Goal: Information Seeking & Learning: Compare options

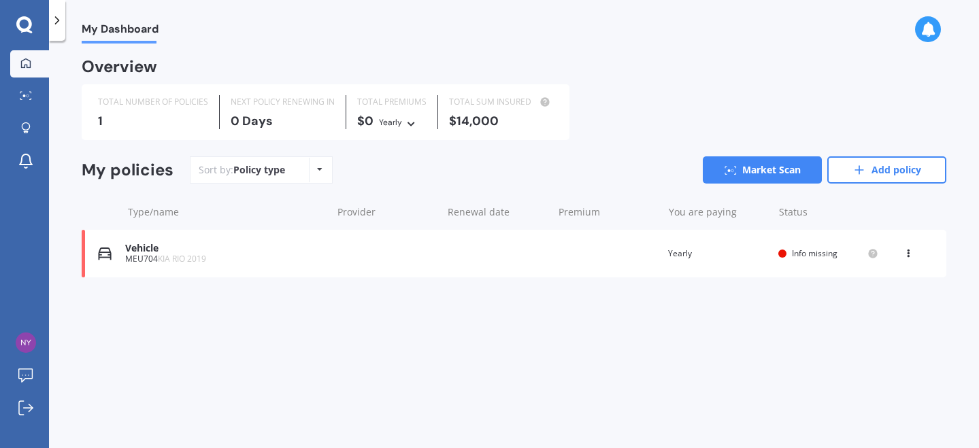
click at [794, 252] on span "Info missing" at bounding box center [815, 254] width 46 height 12
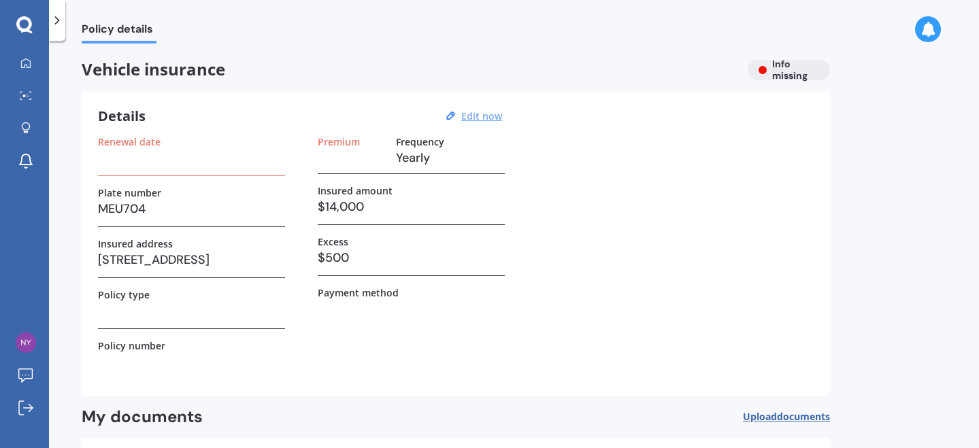
click at [491, 118] on u "Edit now" at bounding box center [481, 116] width 41 height 13
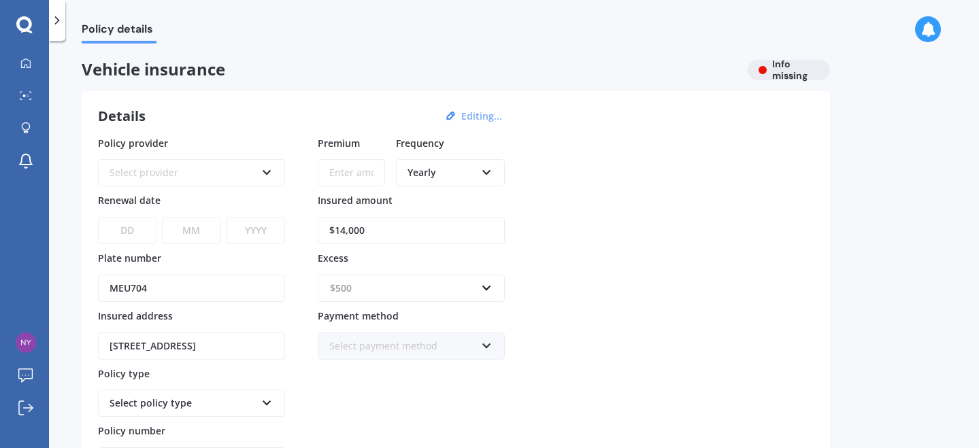
click at [484, 289] on input "text" at bounding box center [406, 288] width 175 height 26
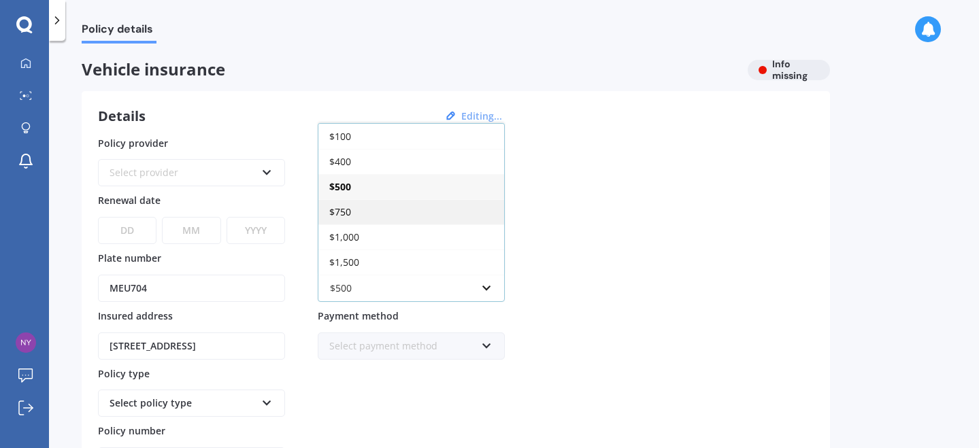
click at [335, 213] on span "$750" at bounding box center [340, 211] width 22 height 13
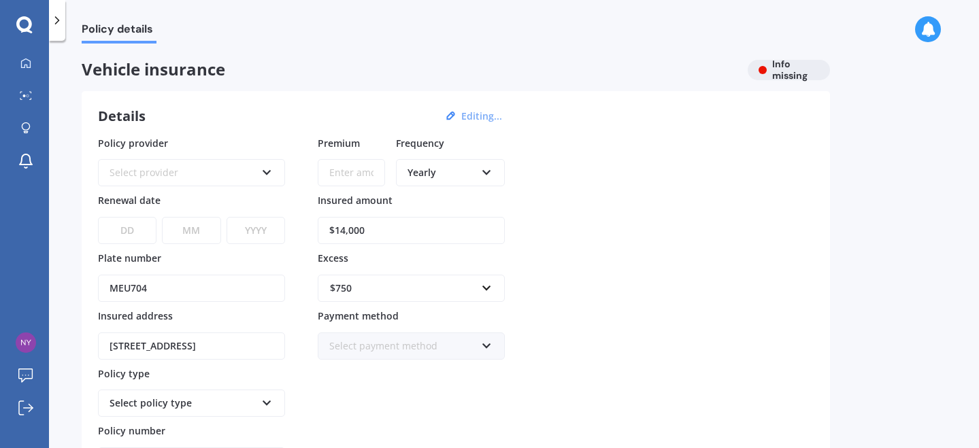
click at [218, 170] on div "Select provider" at bounding box center [183, 172] width 146 height 15
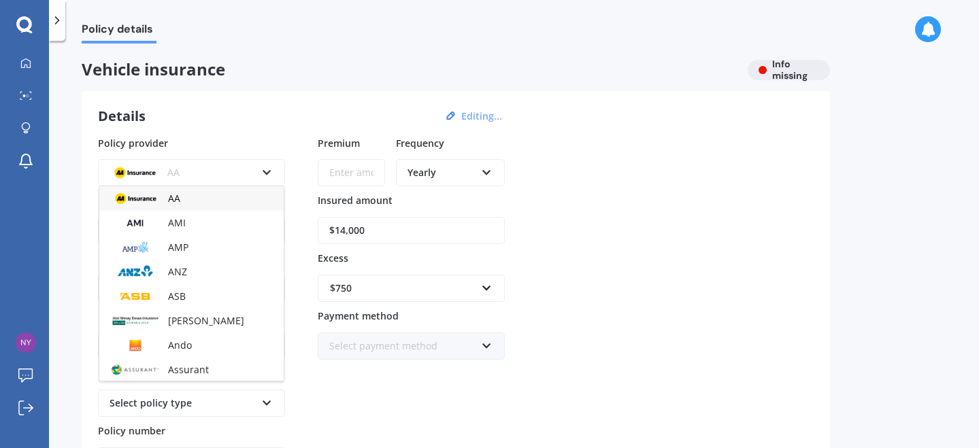
click at [175, 199] on span "AA" at bounding box center [174, 198] width 12 height 13
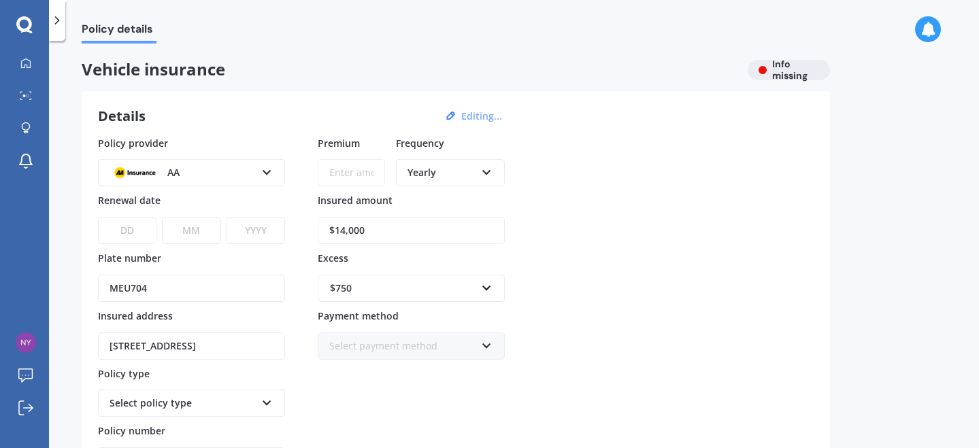
click at [127, 233] on select "DD 01 02 03 04 05 06 07 08 09 10 11 12 13 14 15 16 17 18 19 20 21 22 23 24 25 2…" at bounding box center [127, 230] width 58 height 27
select select "17"
click at [193, 231] on select "MM 01 02 03 04 05 06 07 08 09 10 11 12" at bounding box center [191, 230] width 58 height 27
select select "09"
click at [268, 233] on select "YYYY 2027 2026 2025 2024 2023 2022 2021 2020 2019 2018 2017 2016 2015 2014 2013…" at bounding box center [255, 230] width 58 height 27
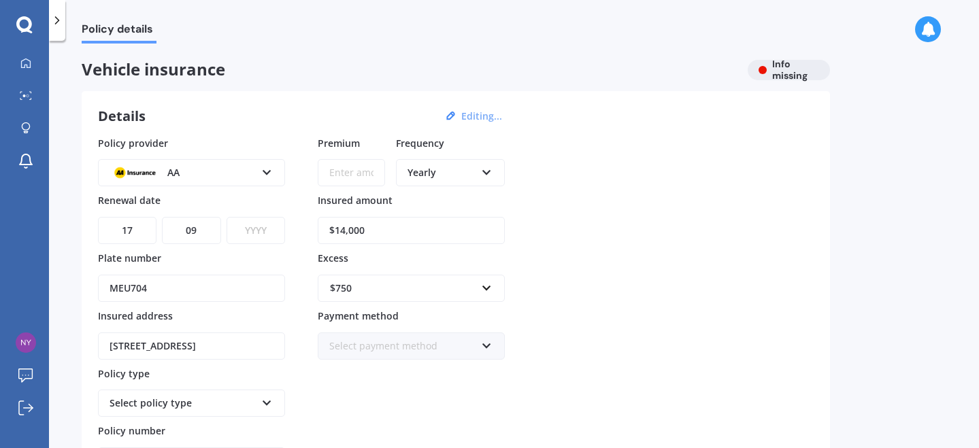
select select "2025"
click at [337, 175] on input "Premium" at bounding box center [351, 172] width 67 height 27
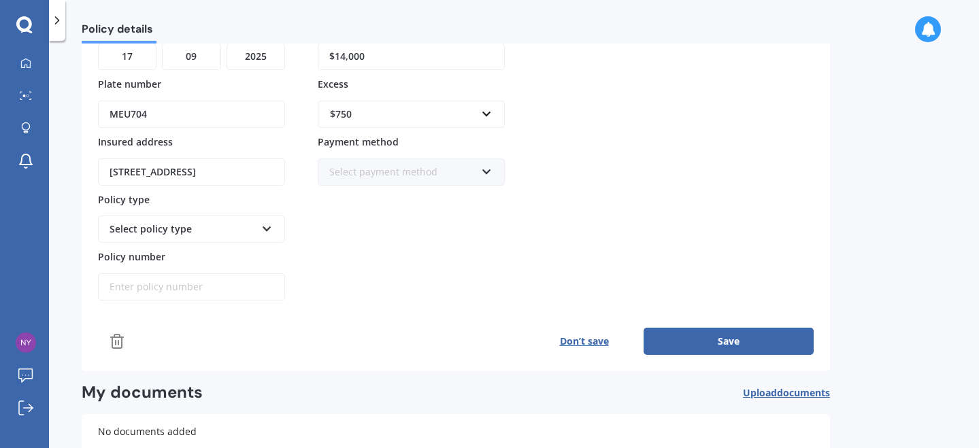
scroll to position [199, 0]
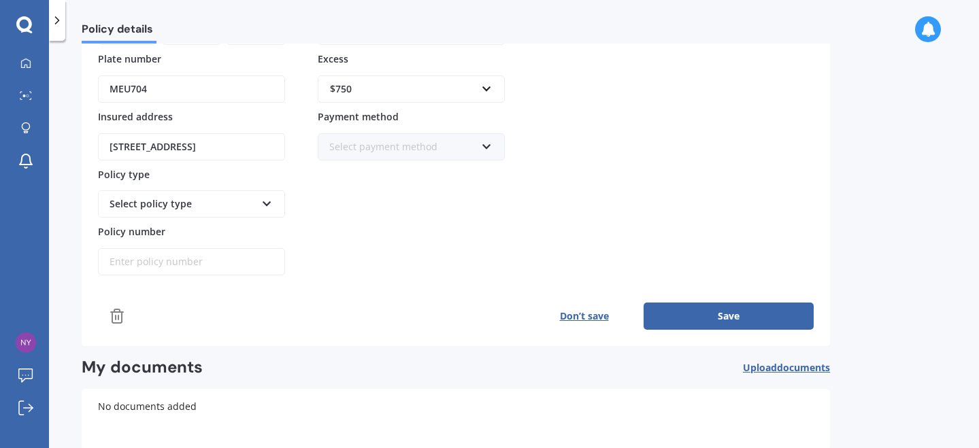
type input "$57.48"
click at [268, 198] on icon at bounding box center [267, 202] width 12 height 10
click at [197, 233] on div "Comprehensive" at bounding box center [191, 230] width 184 height 24
click at [120, 269] on input "Policy number" at bounding box center [191, 261] width 187 height 27
paste input "AMV034343509"
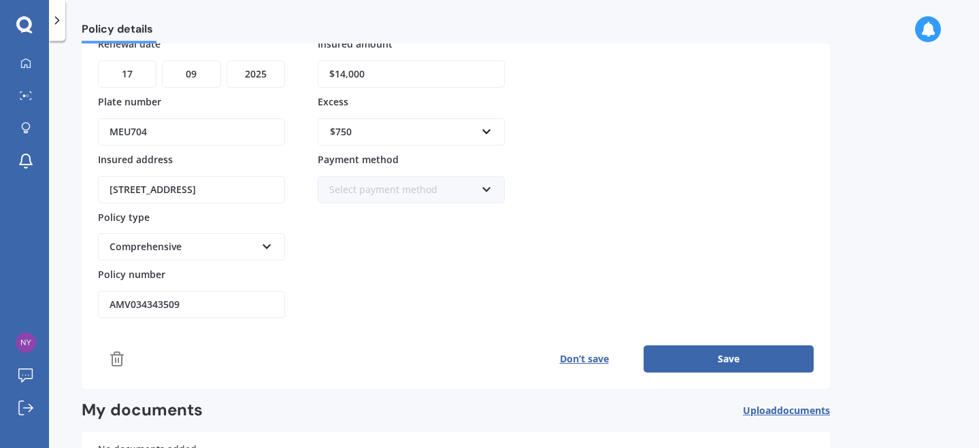
scroll to position [210, 0]
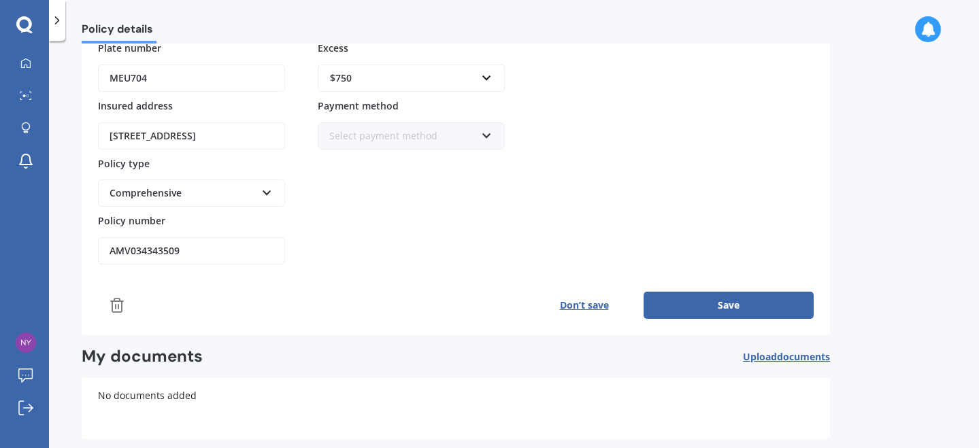
type input "AMV034343509"
click at [735, 312] on button "Save" at bounding box center [728, 305] width 170 height 27
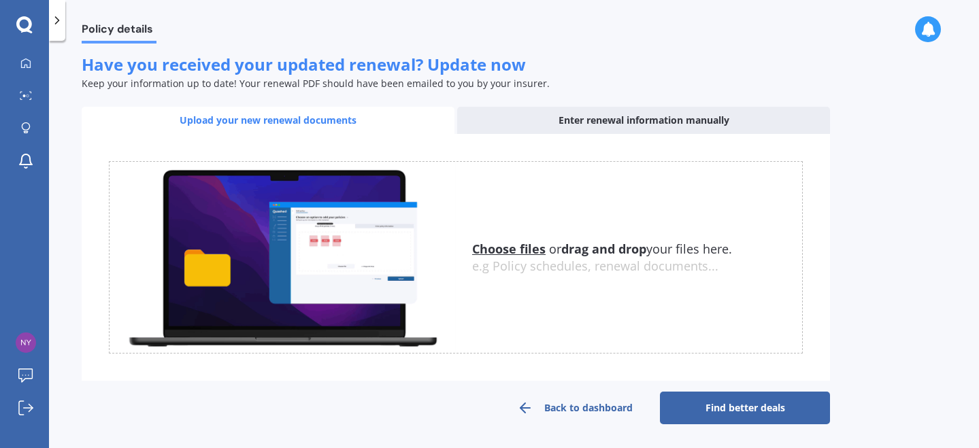
scroll to position [462, 0]
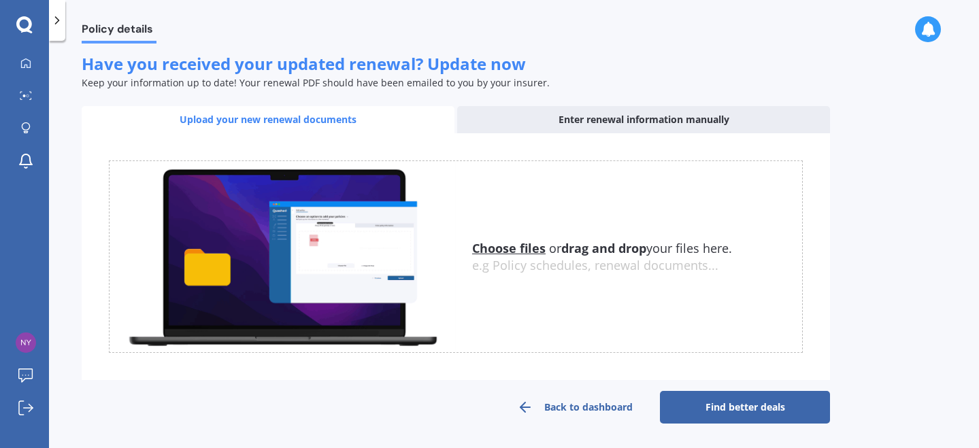
click at [727, 414] on link "Find better deals" at bounding box center [745, 407] width 170 height 33
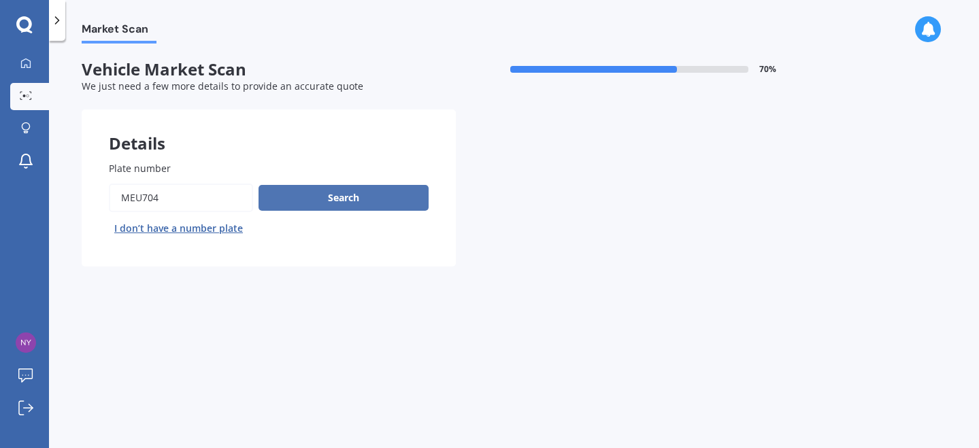
click at [369, 207] on button "Search" at bounding box center [343, 198] width 170 height 26
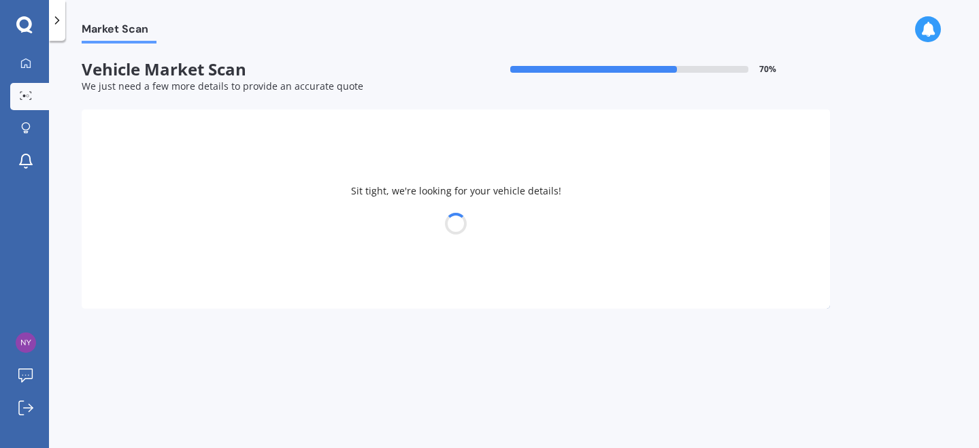
select select "KIA"
select select "RIO"
select select "13"
select select "11"
select select "1983"
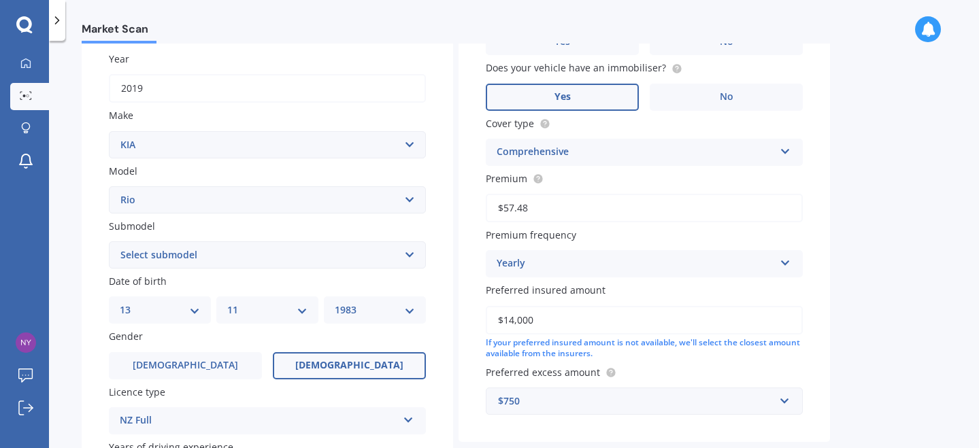
scroll to position [194, 0]
drag, startPoint x: 542, startPoint y: 322, endPoint x: 486, endPoint y: 324, distance: 56.5
click at [486, 324] on input "$14,000" at bounding box center [644, 319] width 317 height 29
type input "$12,900"
click at [907, 290] on div "Market Scan Vehicle Market Scan 70 % We just need a few more details to provide…" at bounding box center [514, 247] width 930 height 407
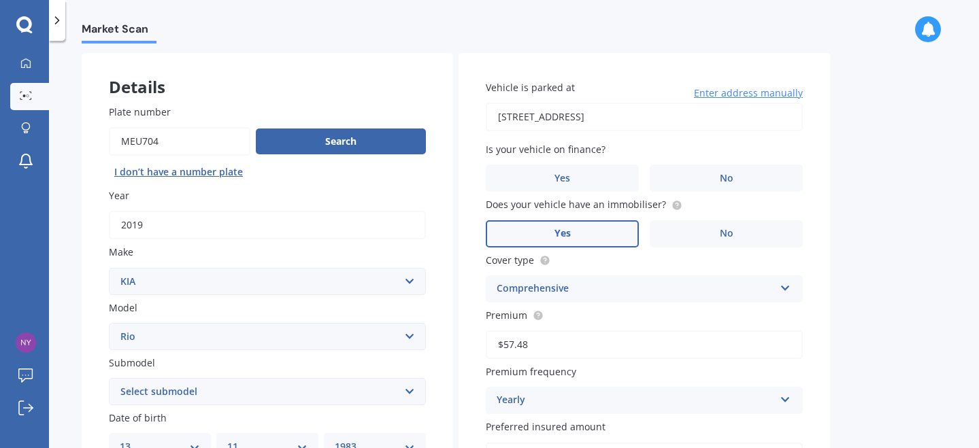
scroll to position [0, 0]
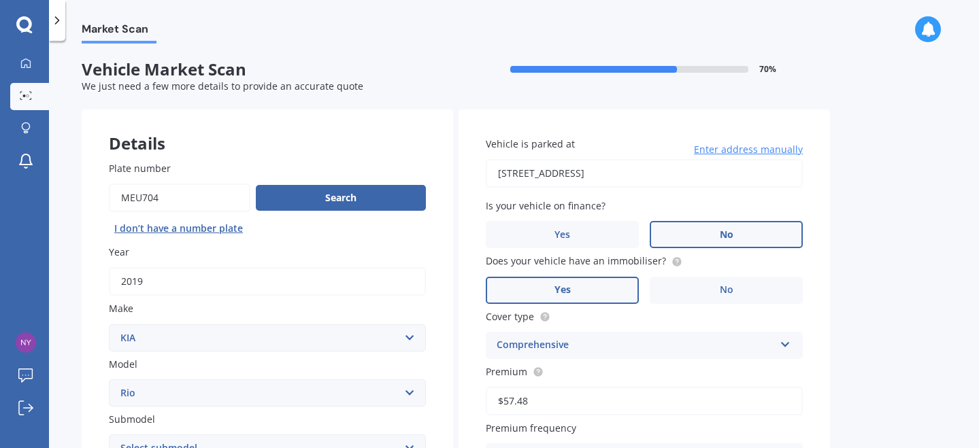
click at [736, 234] on label "No" at bounding box center [726, 234] width 153 height 27
click at [0, 0] on input "No" at bounding box center [0, 0] width 0 height 0
click at [721, 293] on span "No" at bounding box center [727, 290] width 14 height 12
click at [0, 0] on input "No" at bounding box center [0, 0] width 0 height 0
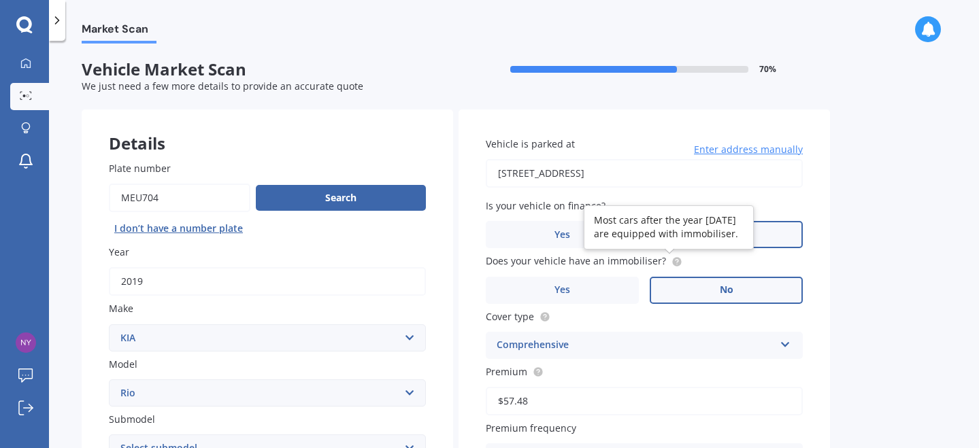
click at [672, 262] on circle at bounding box center [676, 261] width 9 height 9
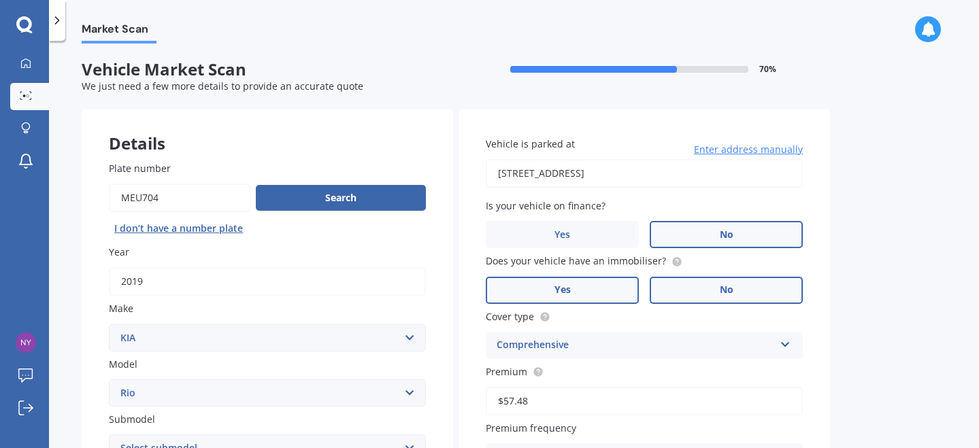
click at [585, 294] on label "Yes" at bounding box center [562, 290] width 153 height 27
click at [0, 0] on input "Yes" at bounding box center [0, 0] width 0 height 0
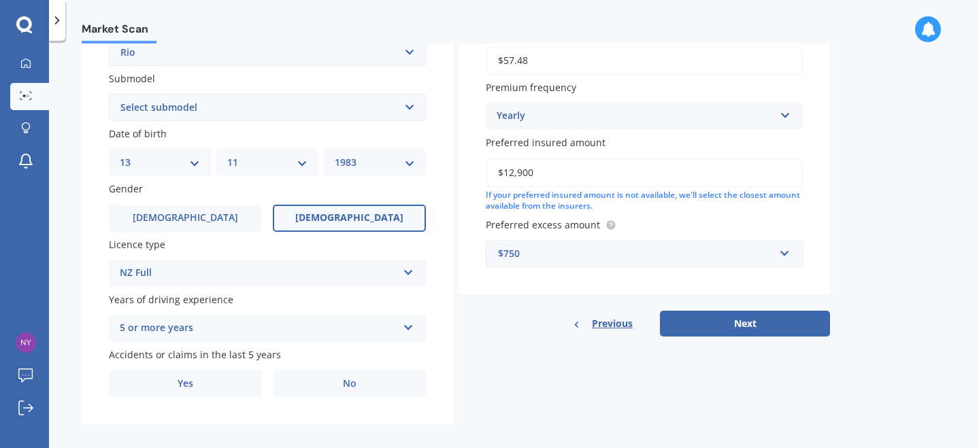
scroll to position [352, 0]
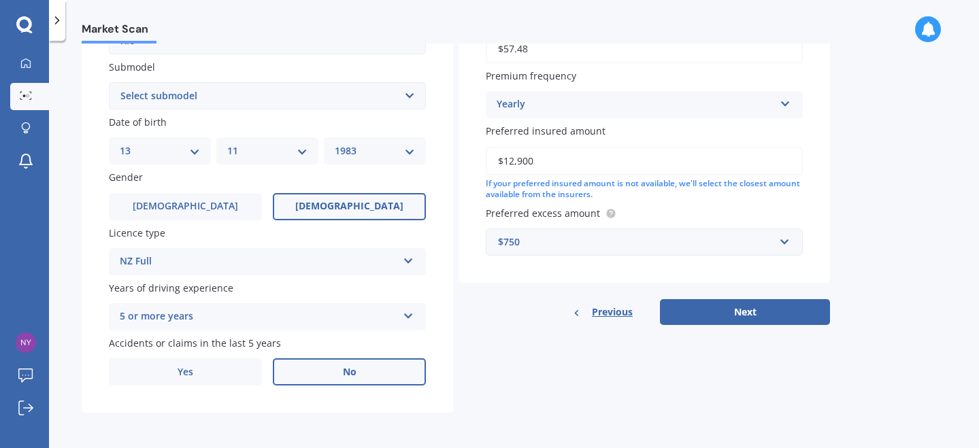
click at [346, 367] on span "No" at bounding box center [350, 373] width 14 height 12
click at [0, 0] on input "No" at bounding box center [0, 0] width 0 height 0
click at [758, 316] on button "Next" at bounding box center [745, 312] width 170 height 26
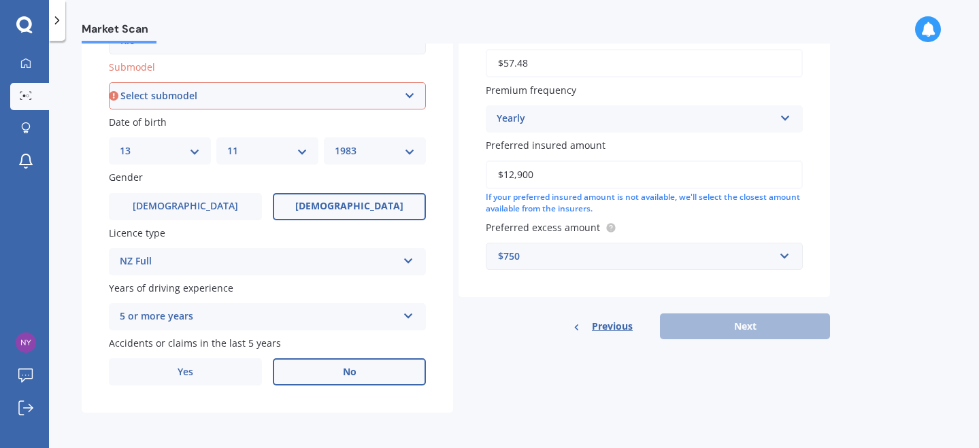
click at [405, 96] on select "Select submodel (All) 1.4 Diesel Manual EX GT-Line GT-Line Plus Limited LX auto…" at bounding box center [267, 95] width 317 height 27
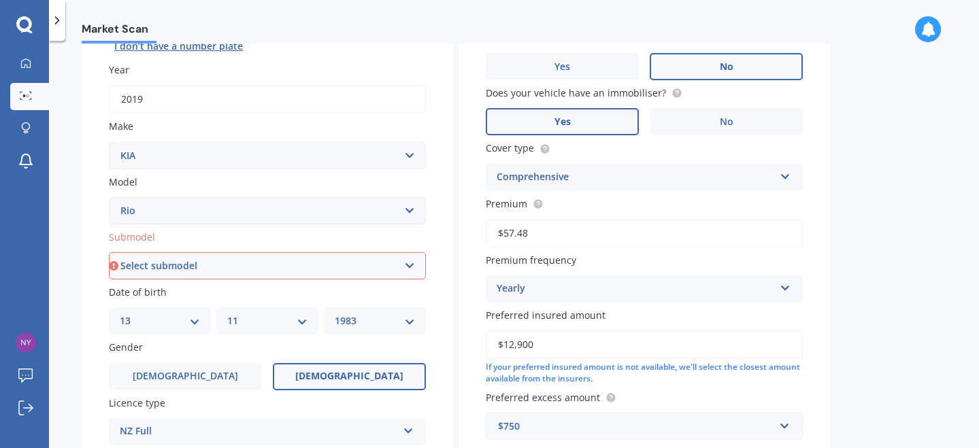
scroll to position [187, 0]
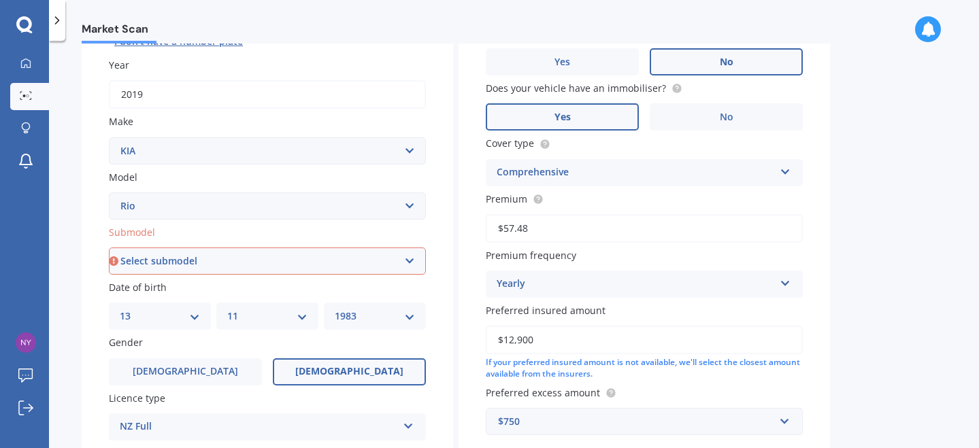
click at [411, 263] on select "Select submodel (All) 1.4 Diesel Manual EX GT-Line GT-Line Plus Limited LX auto…" at bounding box center [267, 261] width 317 height 27
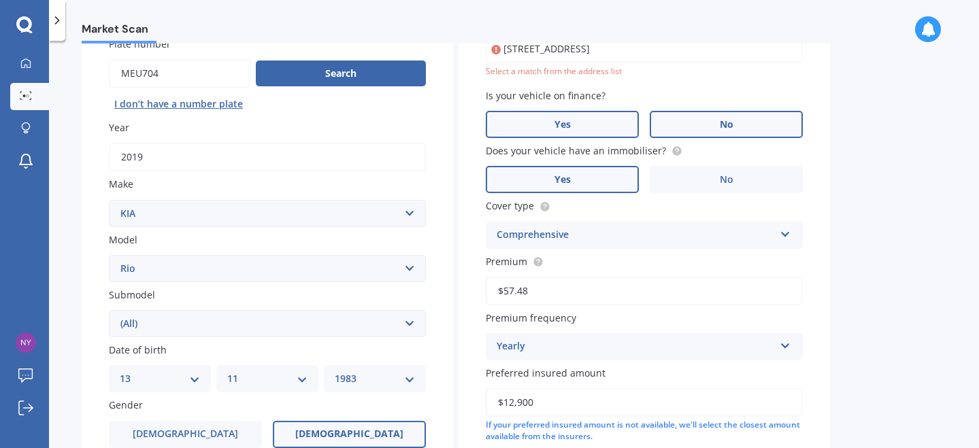
scroll to position [93, 0]
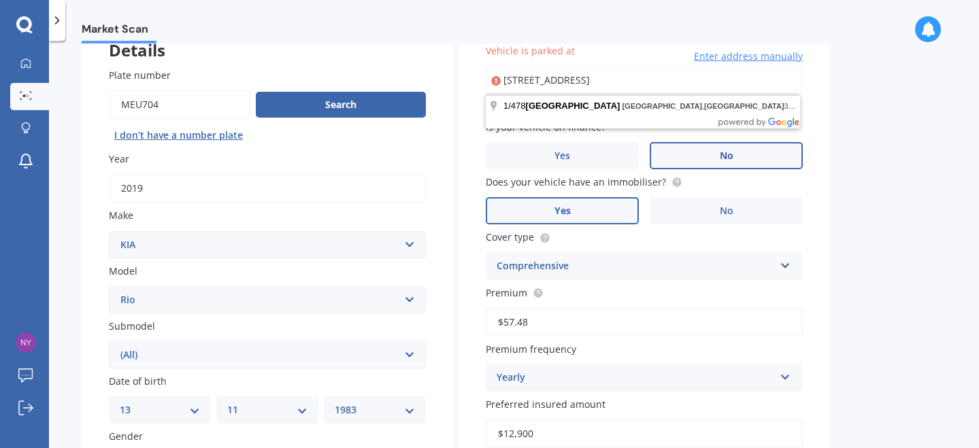
click at [418, 357] on select "Select submodel (All) 1.4 Diesel Manual EX GT-Line GT-Line Plus Limited LX auto…" at bounding box center [267, 354] width 317 height 27
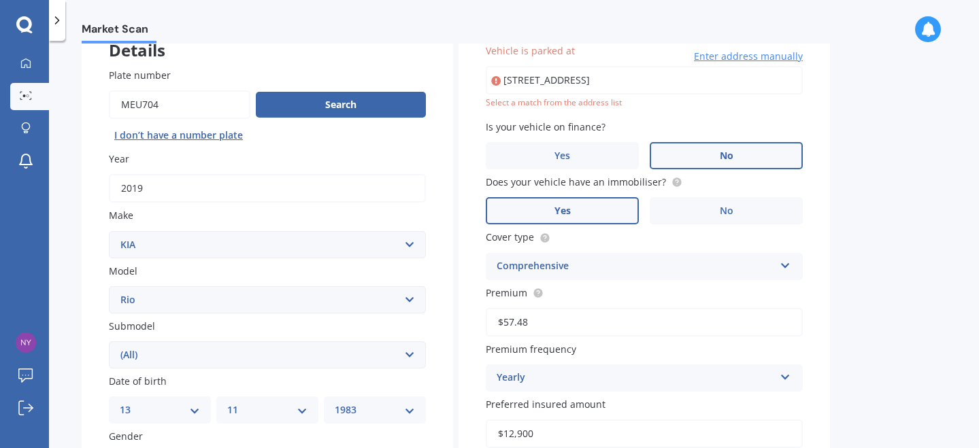
select select "GT-LINE"
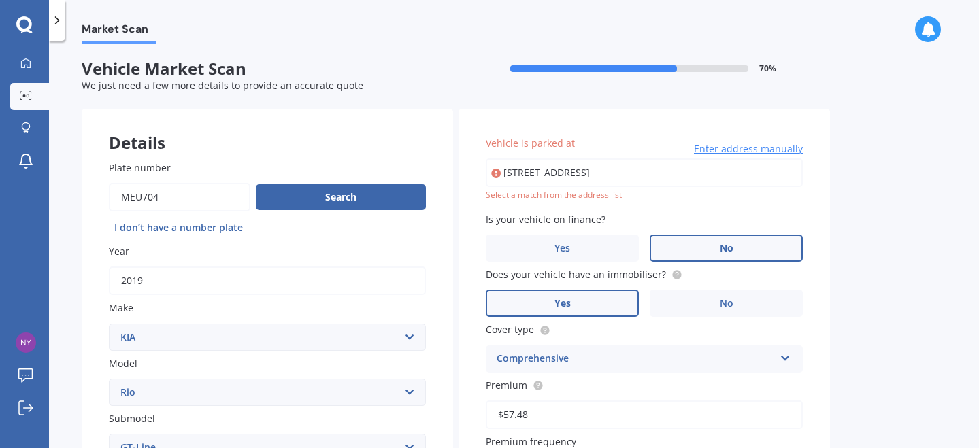
scroll to position [0, 0]
click at [518, 178] on input "[STREET_ADDRESS]" at bounding box center [644, 173] width 317 height 29
type input "[STREET_ADDRESS]"
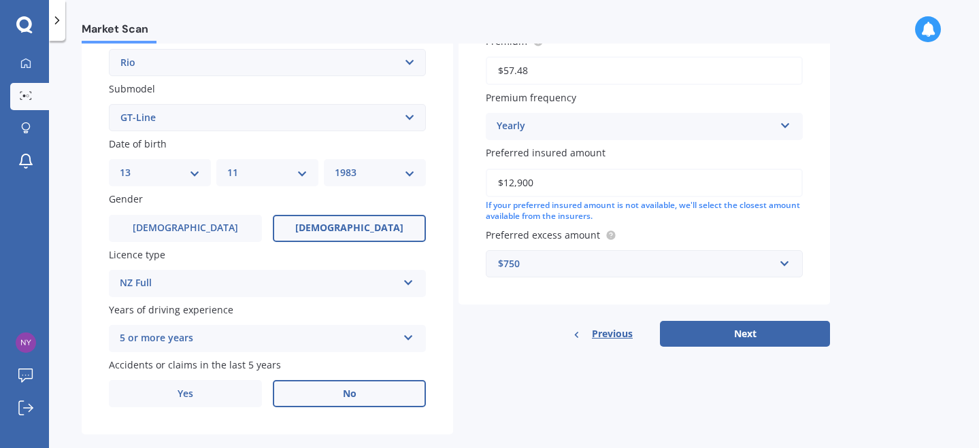
scroll to position [352, 0]
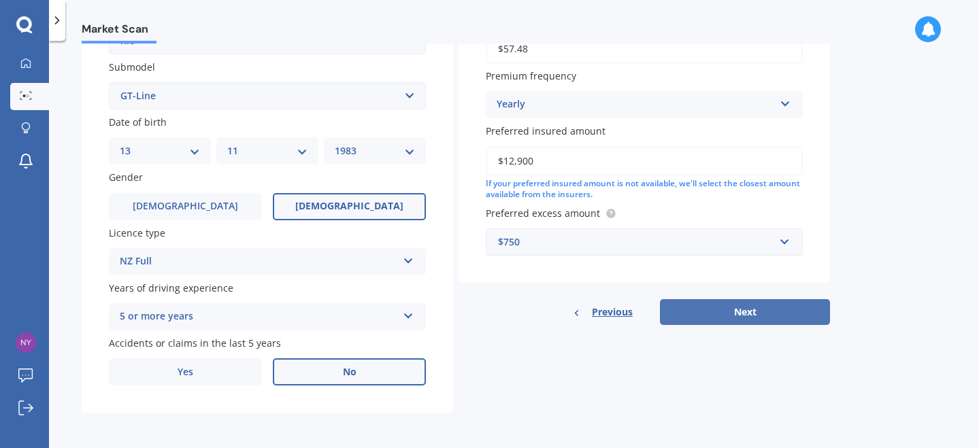
click at [748, 310] on button "Next" at bounding box center [745, 312] width 170 height 26
select select "13"
select select "11"
select select "1983"
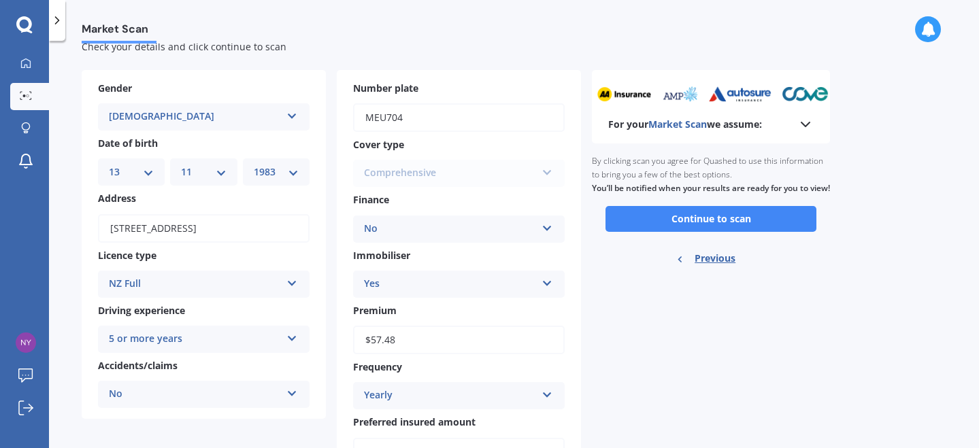
scroll to position [0, 0]
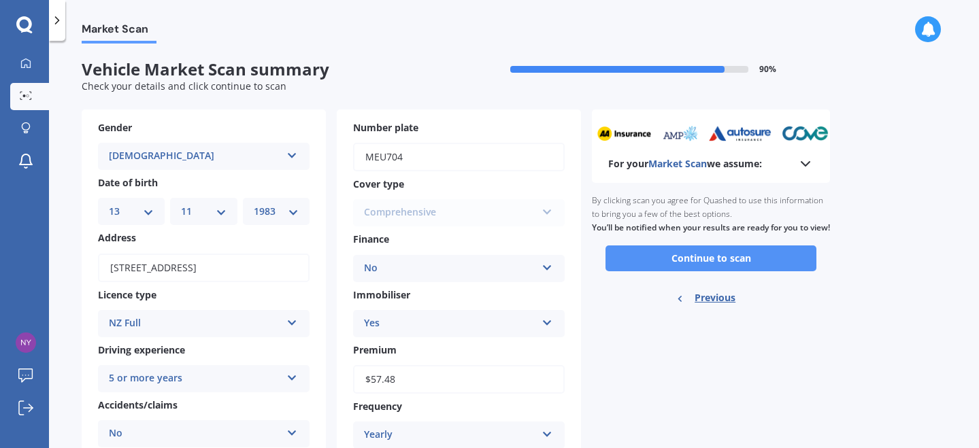
click at [714, 271] on button "Continue to scan" at bounding box center [710, 259] width 211 height 26
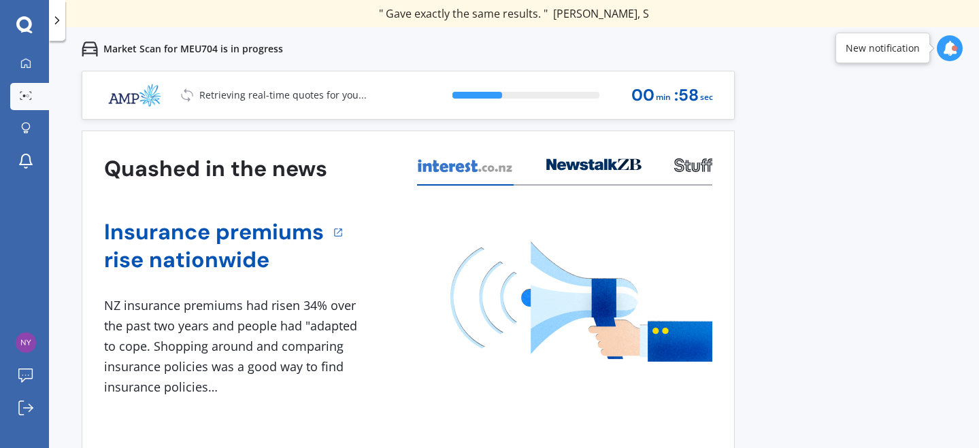
scroll to position [3, 0]
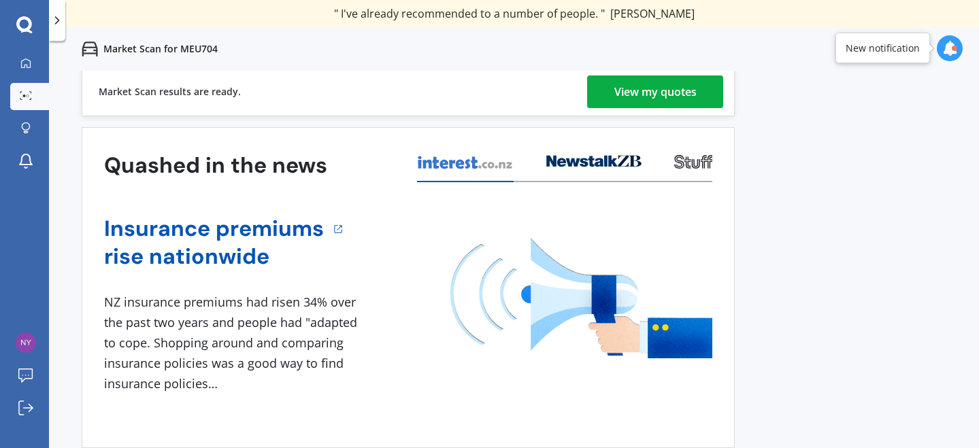
click at [654, 93] on div "View my quotes" at bounding box center [655, 91] width 82 height 33
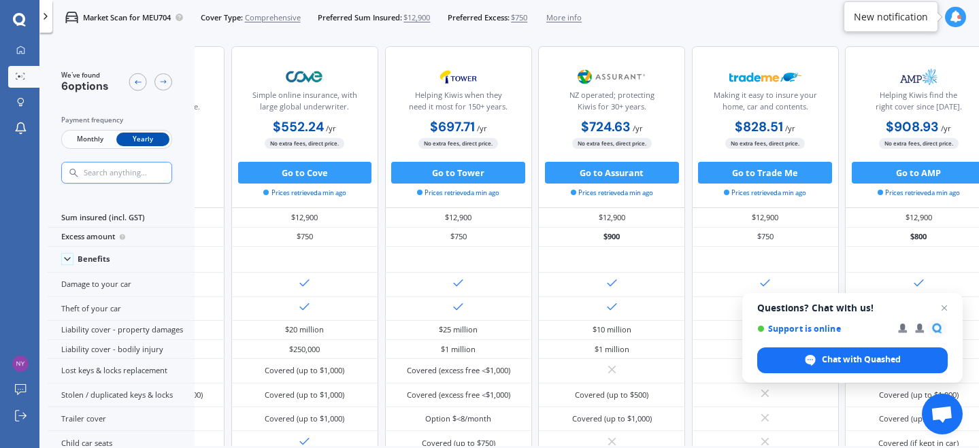
scroll to position [0, 169]
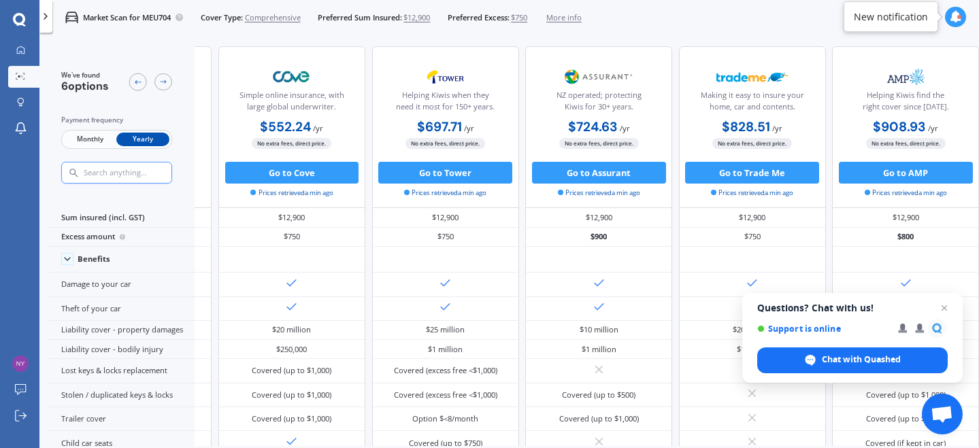
click at [92, 137] on span "Monthly" at bounding box center [89, 140] width 53 height 14
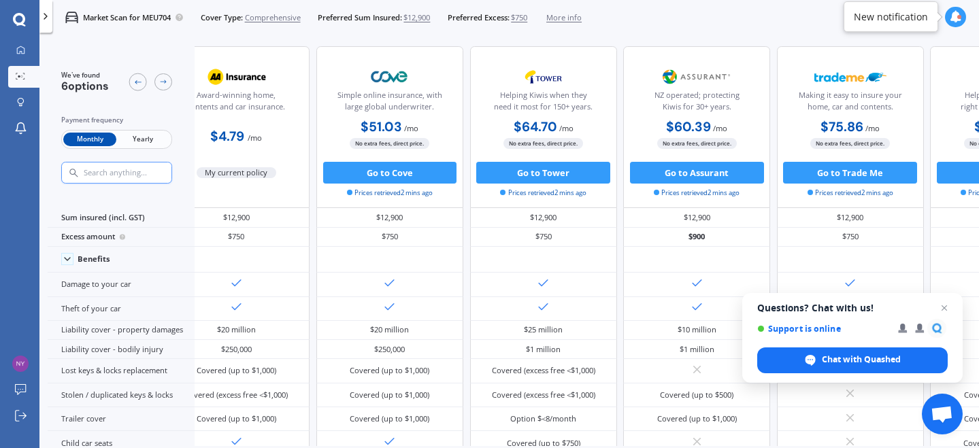
scroll to position [0, 0]
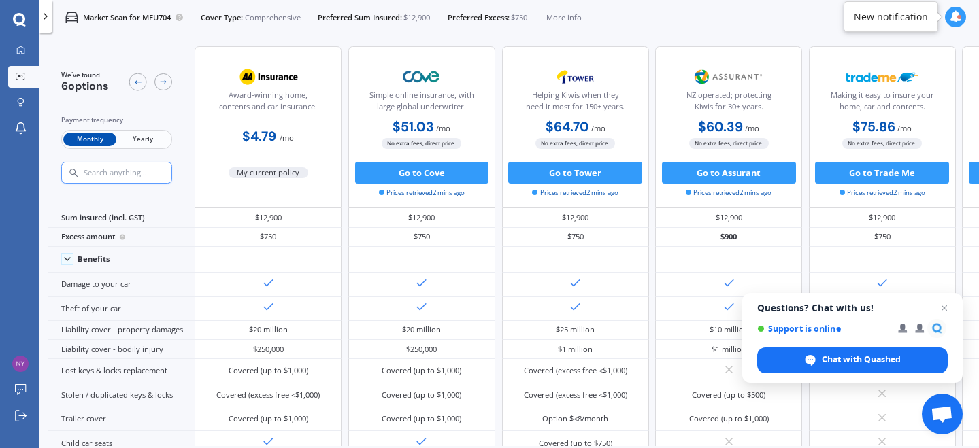
click at [134, 142] on span "Yearly" at bounding box center [142, 140] width 53 height 14
